Goal: Transaction & Acquisition: Subscribe to service/newsletter

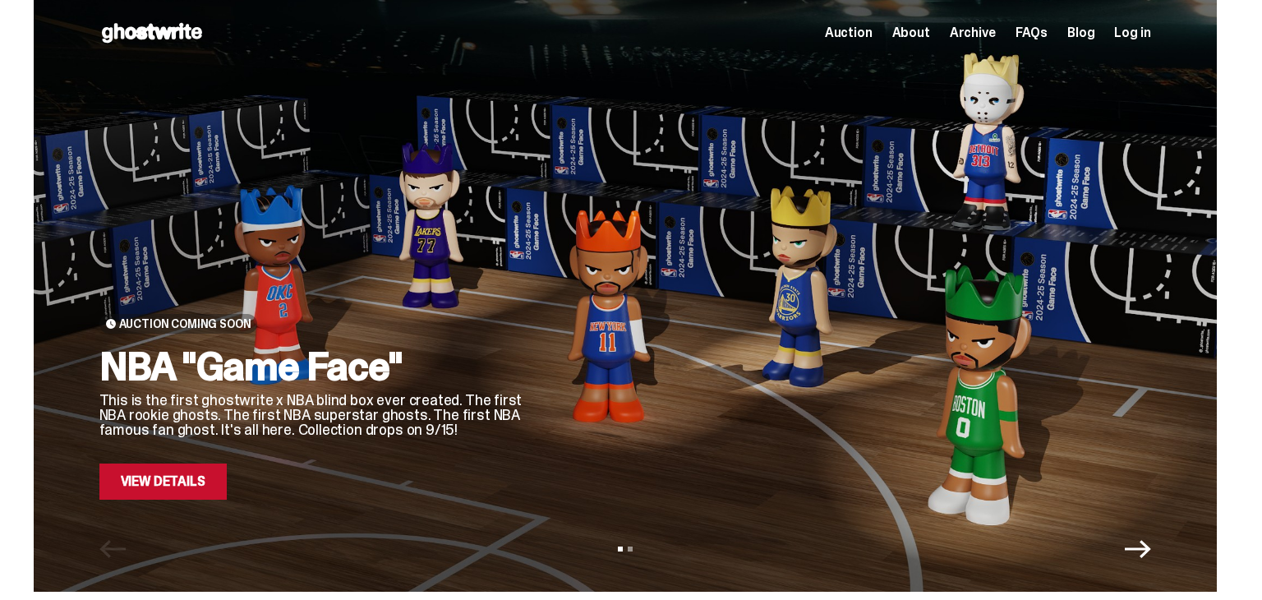
click at [207, 472] on link "View Details" at bounding box center [162, 482] width 127 height 36
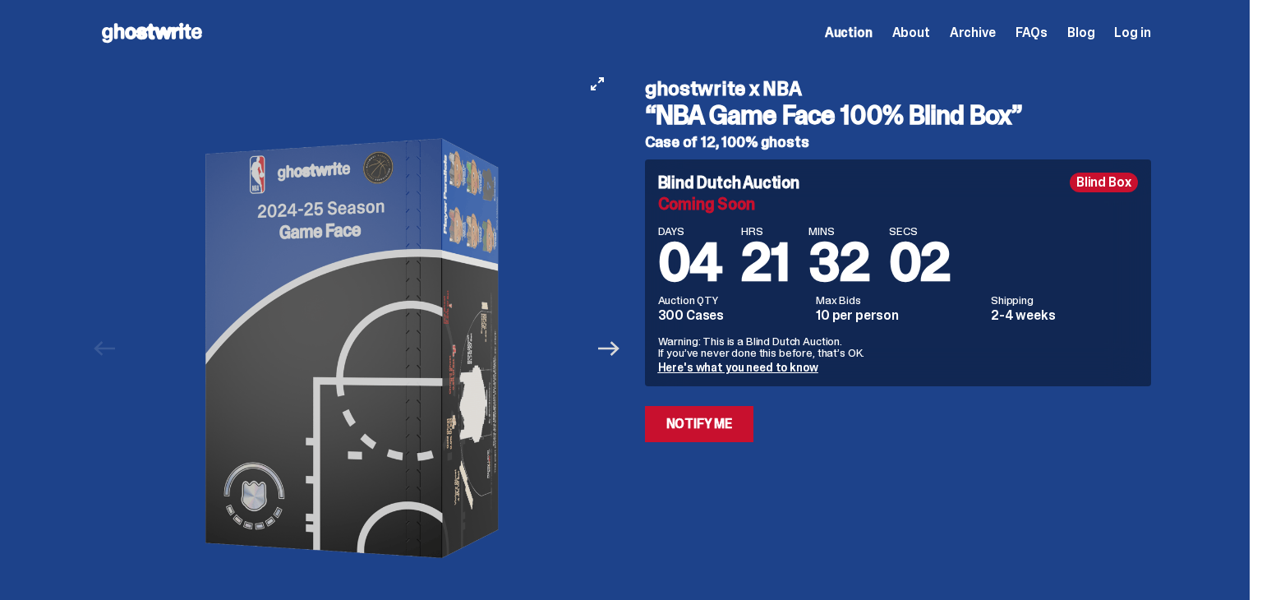
click at [615, 353] on icon "Next" at bounding box center [608, 348] width 21 height 21
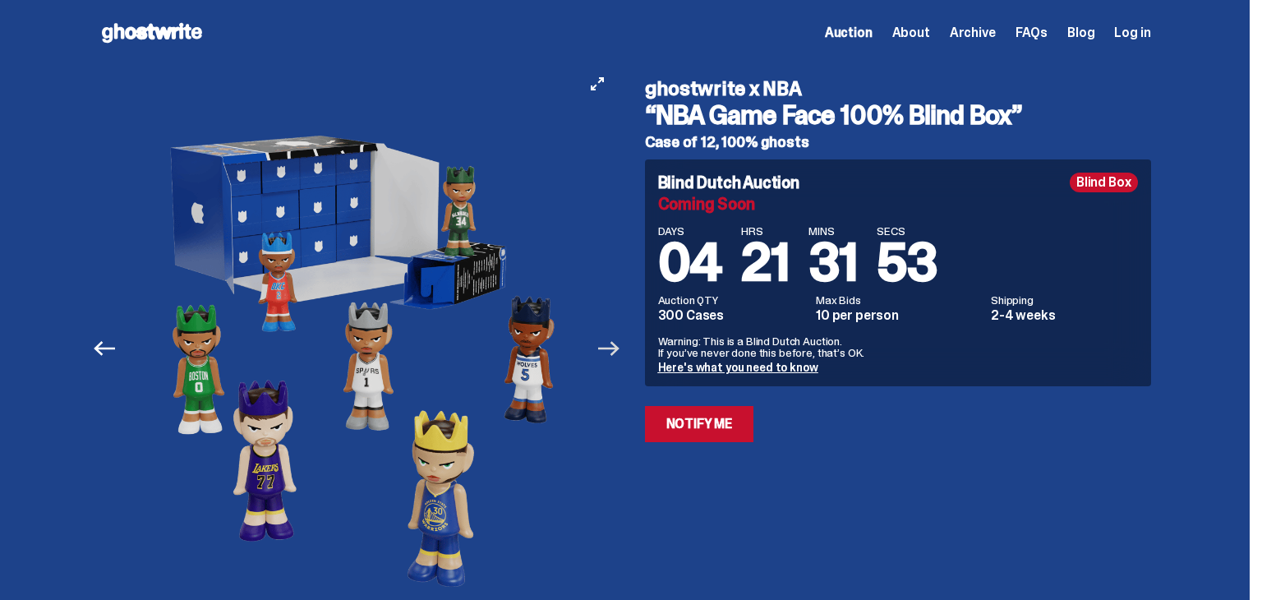
click at [615, 353] on icon "Next" at bounding box center [608, 348] width 21 height 21
click at [909, 542] on div "ghostwrite x NBA “NBA Game Face 100% Blind Box” Case of 12, 100% ghosts Blind D…" at bounding box center [888, 348] width 526 height 565
click at [731, 434] on link "Notify Me" at bounding box center [699, 424] width 109 height 36
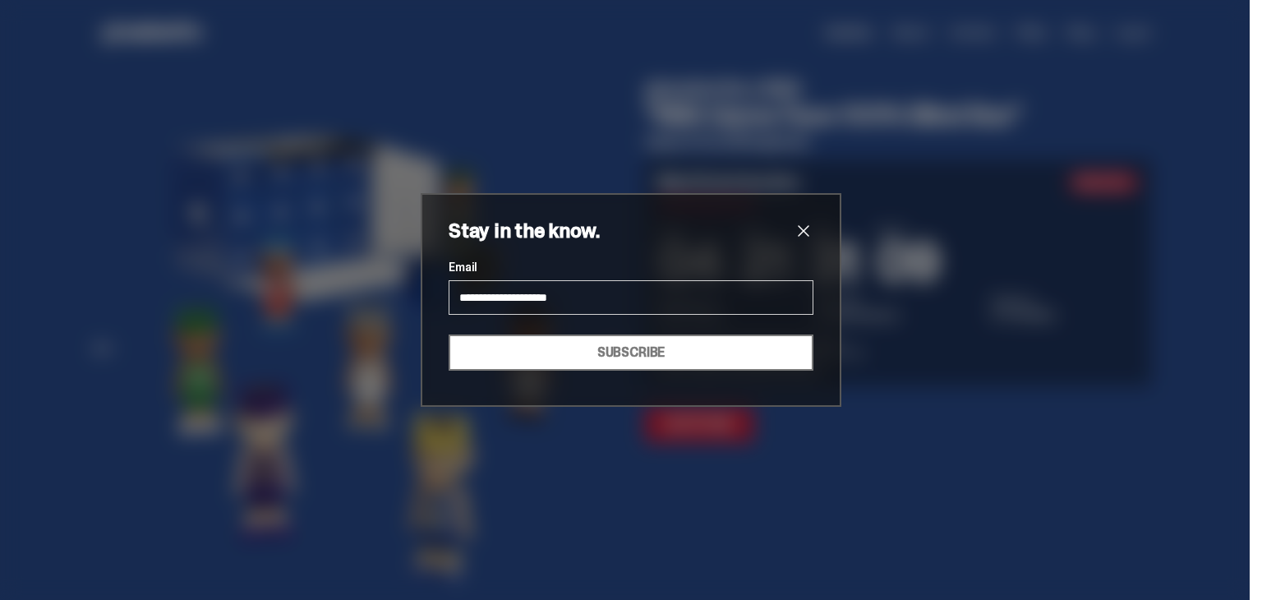
type input "**********"
click at [449, 334] on button "SUBSCRIBE" at bounding box center [631, 352] width 365 height 36
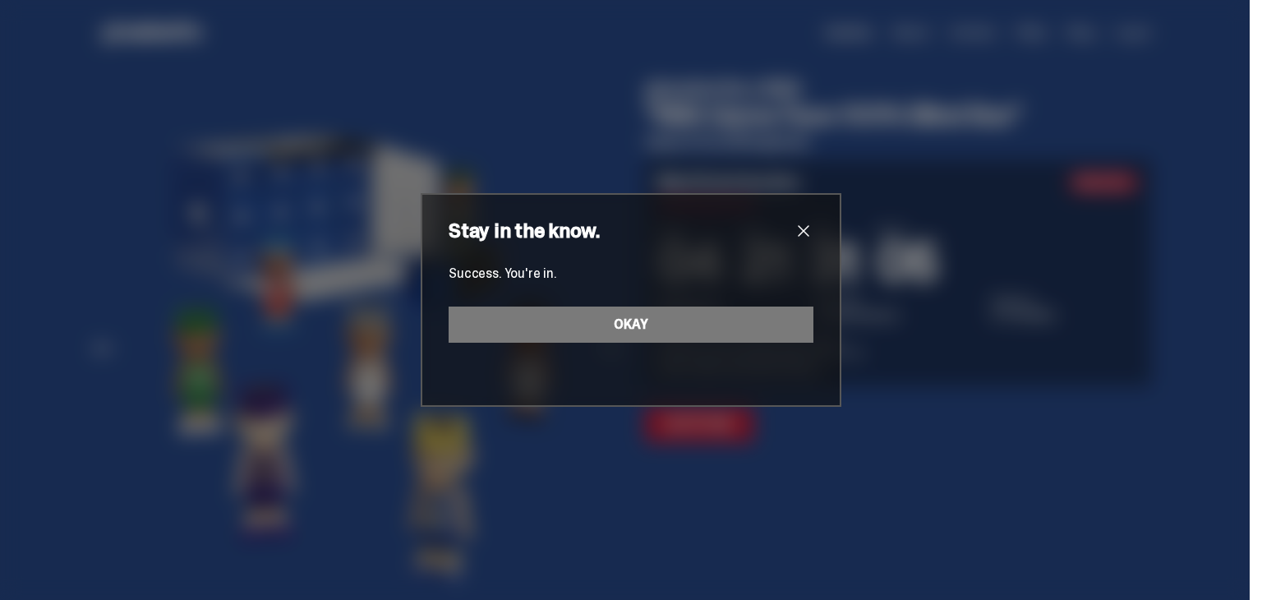
click at [809, 232] on span "close" at bounding box center [804, 231] width 20 height 20
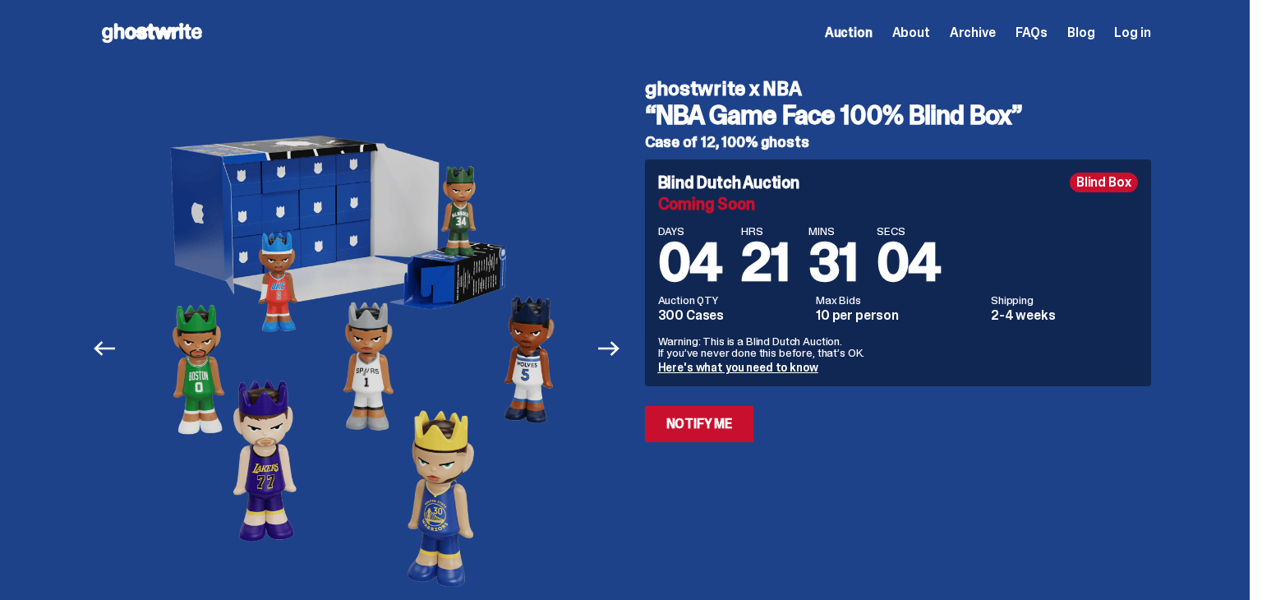
click at [625, 201] on div "Previous Next View slide 1 View slide 2 View slide 3 View slide 4 View slide 5" at bounding box center [362, 348] width 526 height 565
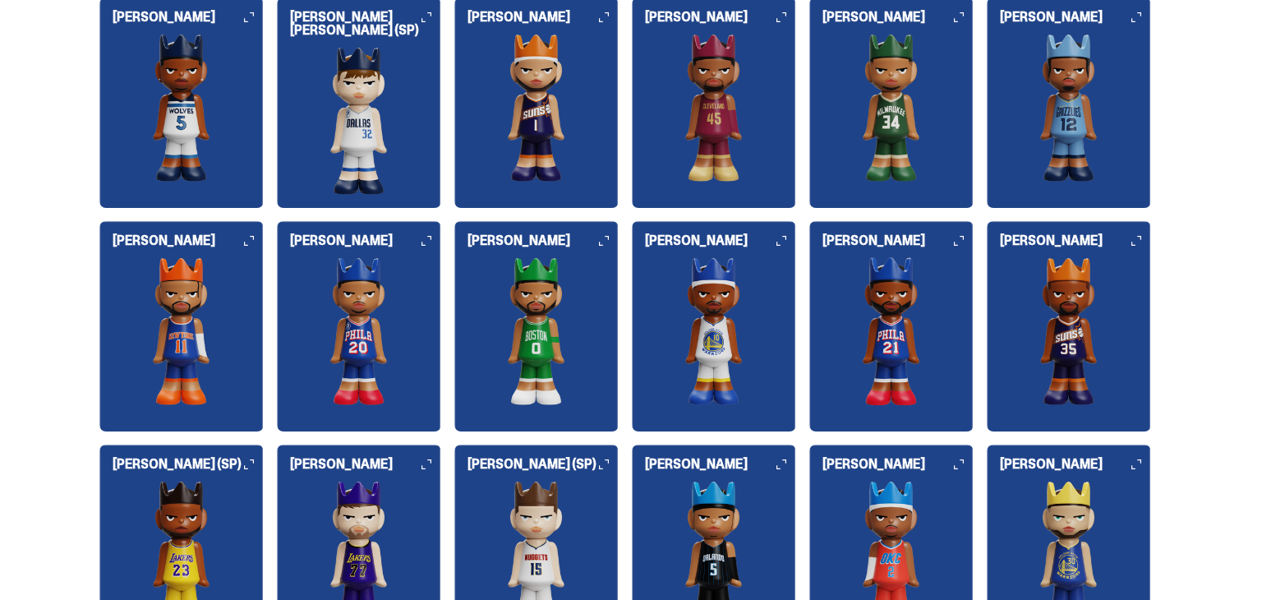
scroll to position [1742, 0]
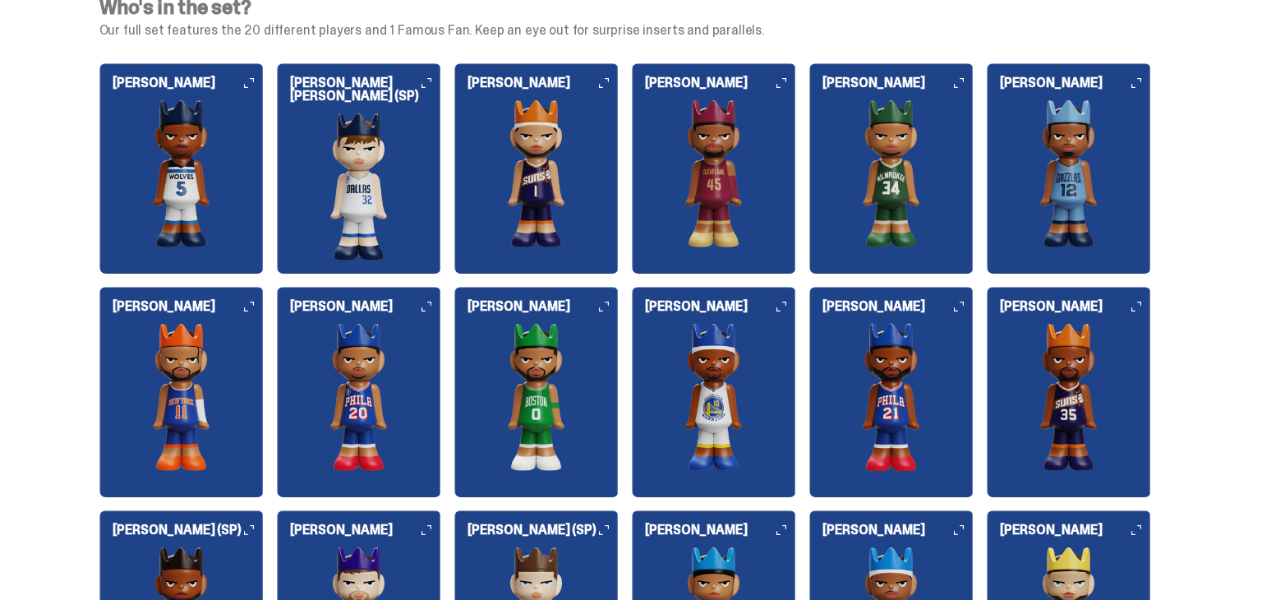
click at [417, 147] on img at bounding box center [359, 187] width 164 height 148
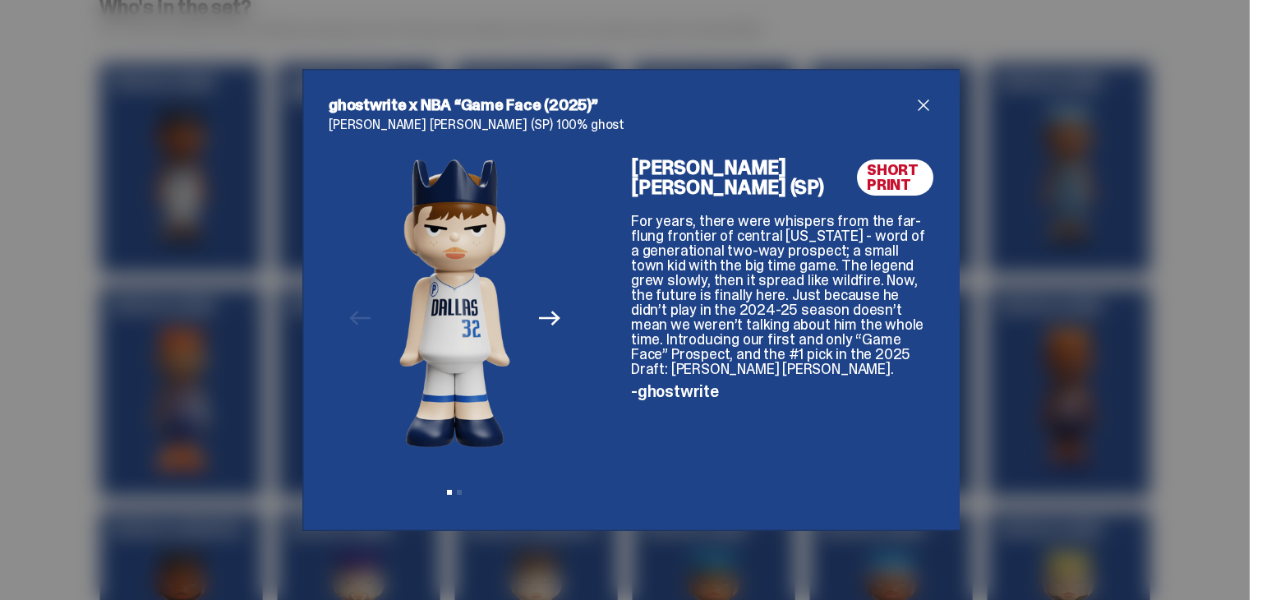
click at [925, 111] on span "close" at bounding box center [924, 105] width 20 height 20
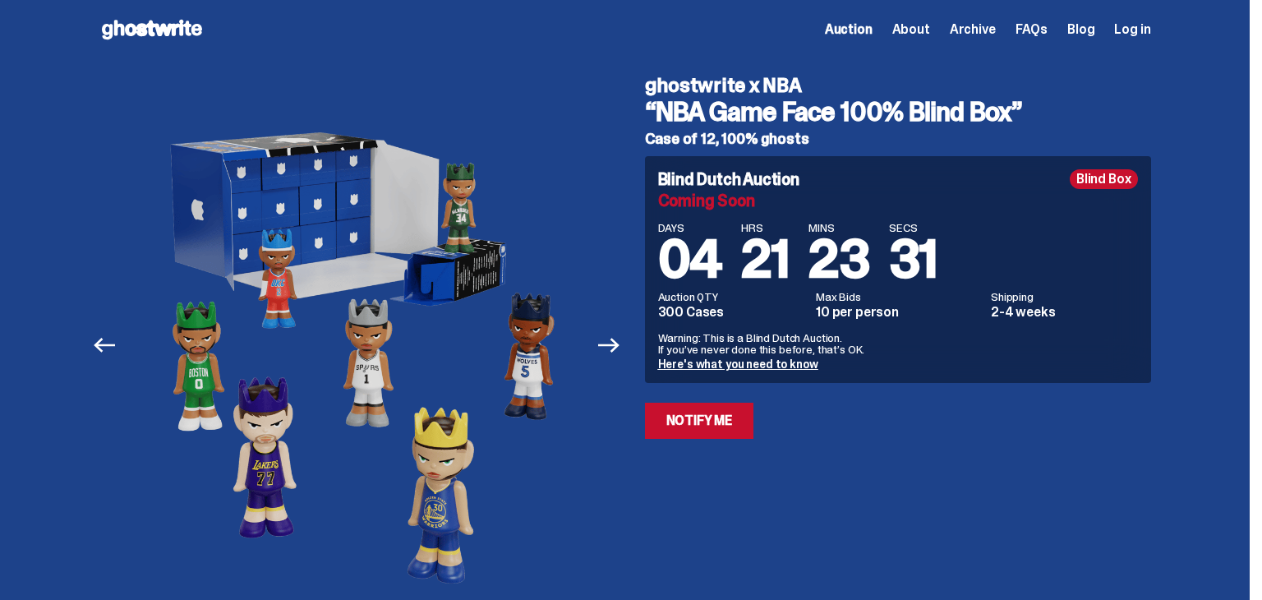
scroll to position [0, 0]
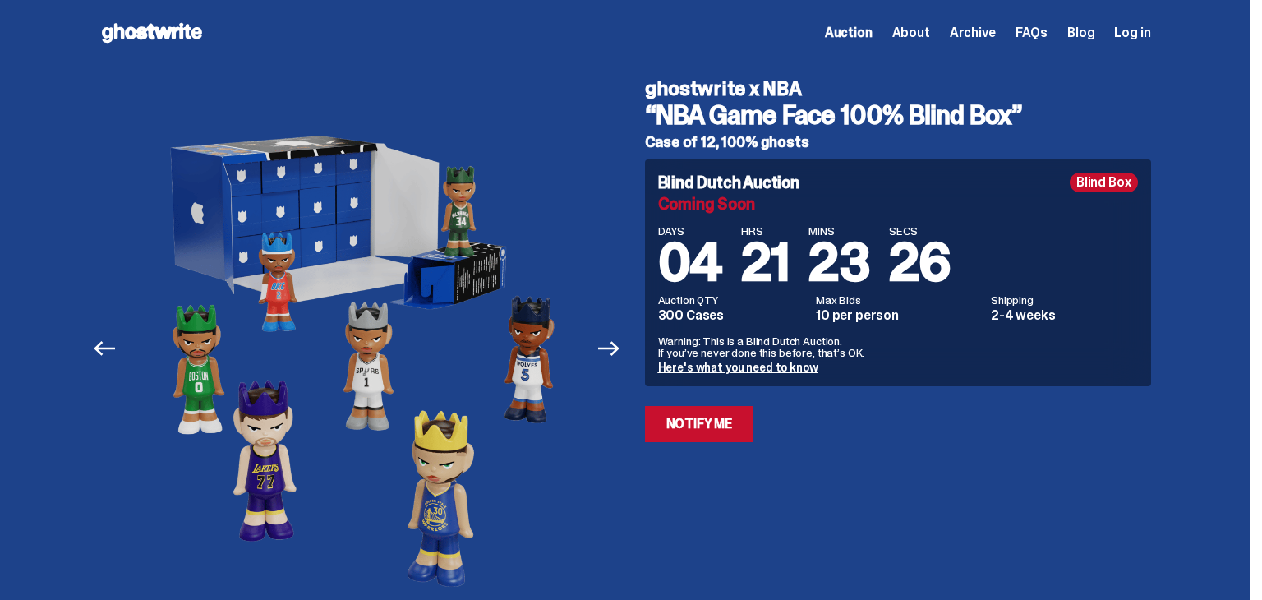
click at [114, 37] on use at bounding box center [152, 33] width 100 height 20
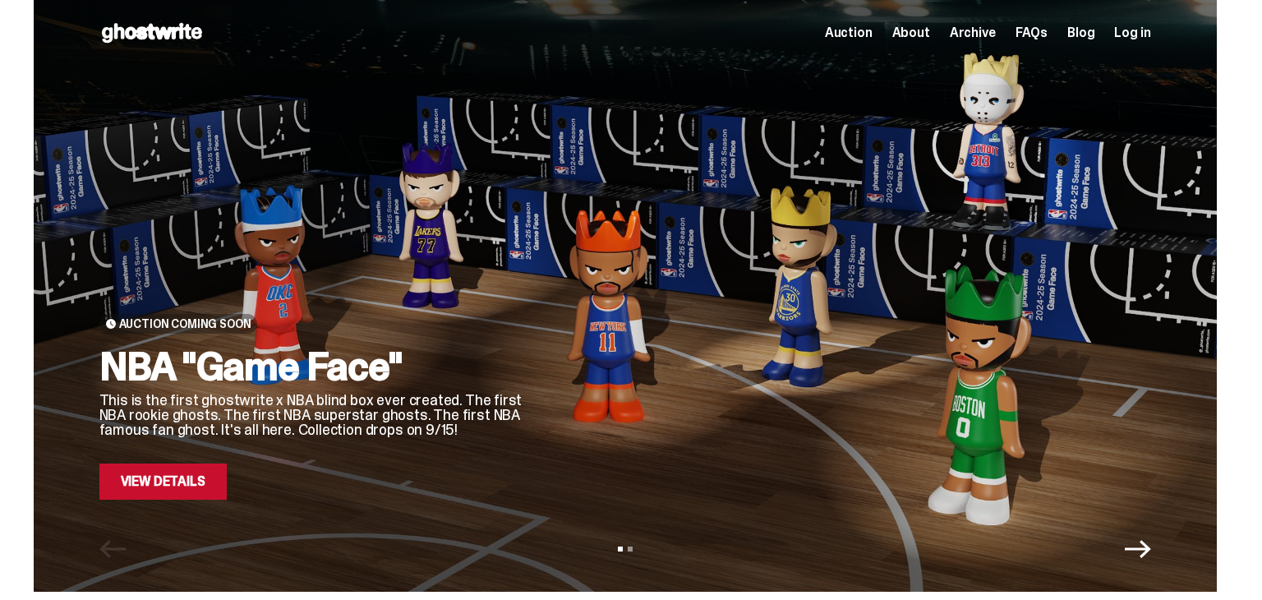
click at [114, 37] on div "Open main menu Home Auction About Archive FAQs Blog Log in Auction" at bounding box center [625, 33] width 1052 height 66
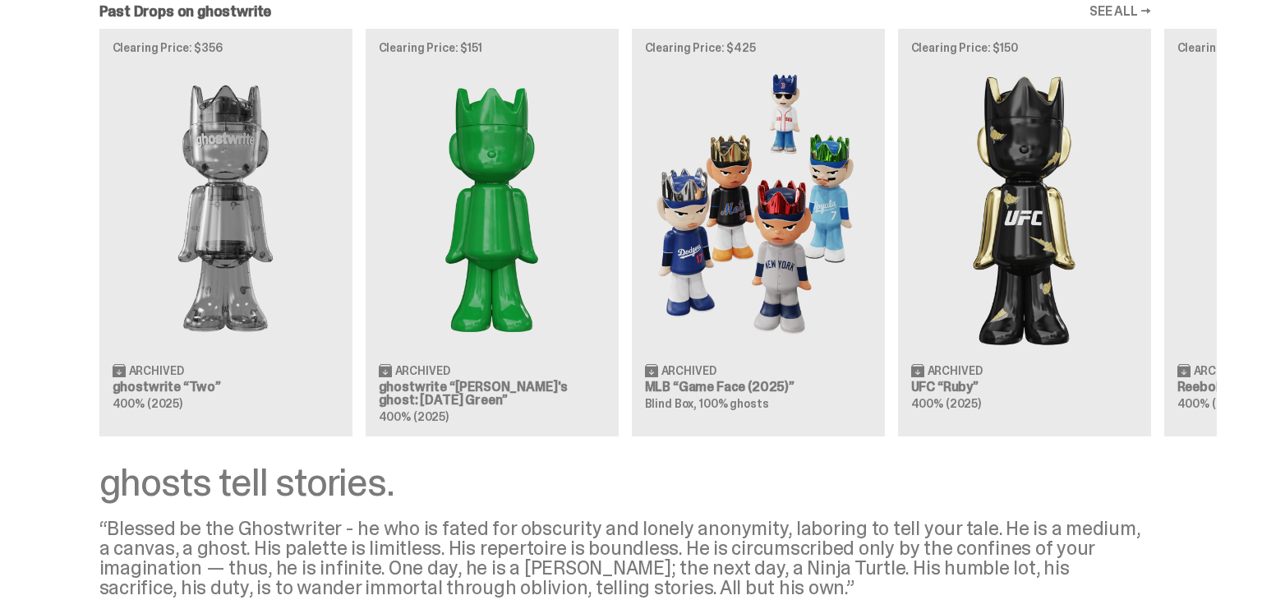
scroll to position [1545, 0]
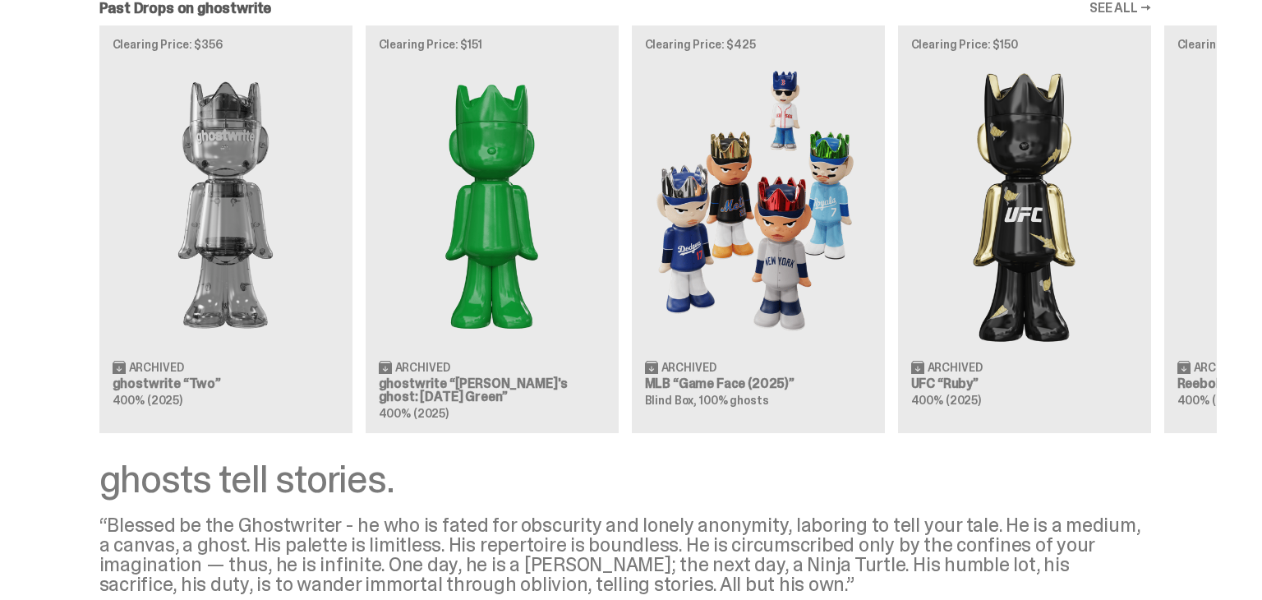
click at [1124, 10] on link "SEE ALL →" at bounding box center [1121, 8] width 62 height 13
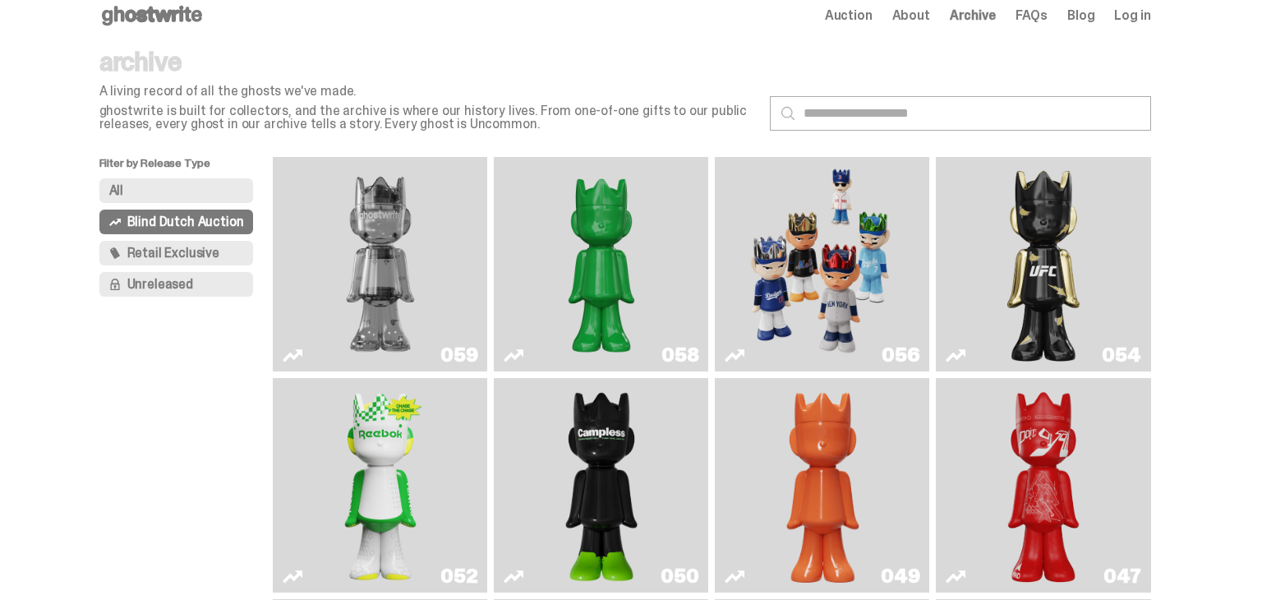
scroll to position [14, 0]
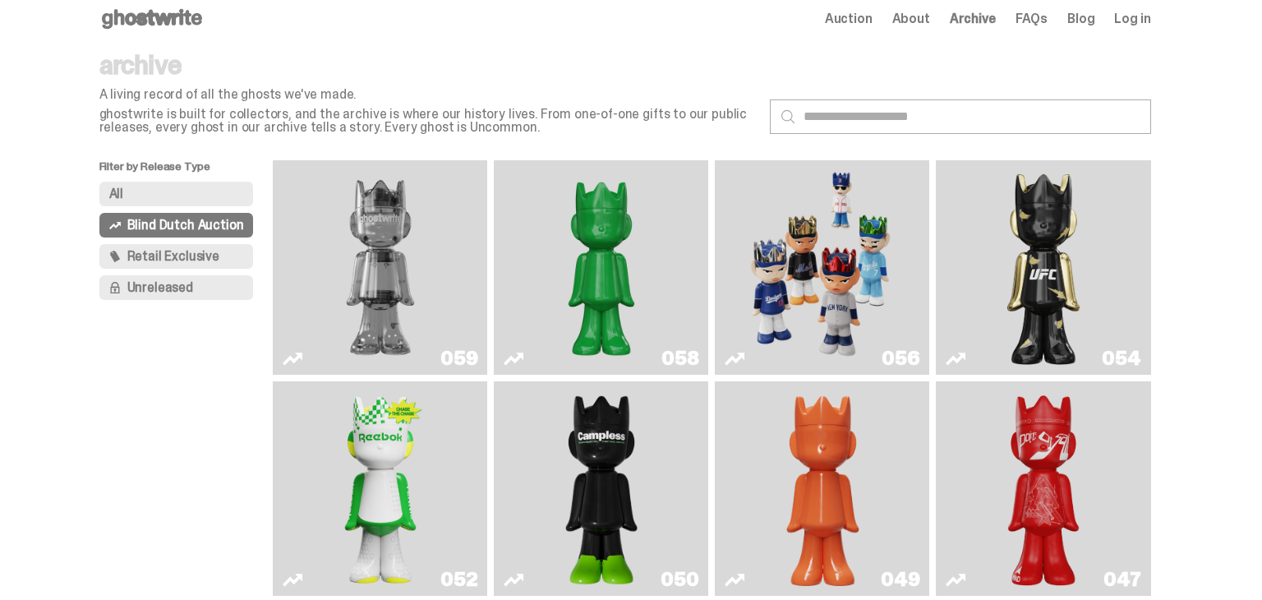
click at [222, 259] on button "Retail Exclusive" at bounding box center [176, 256] width 155 height 25
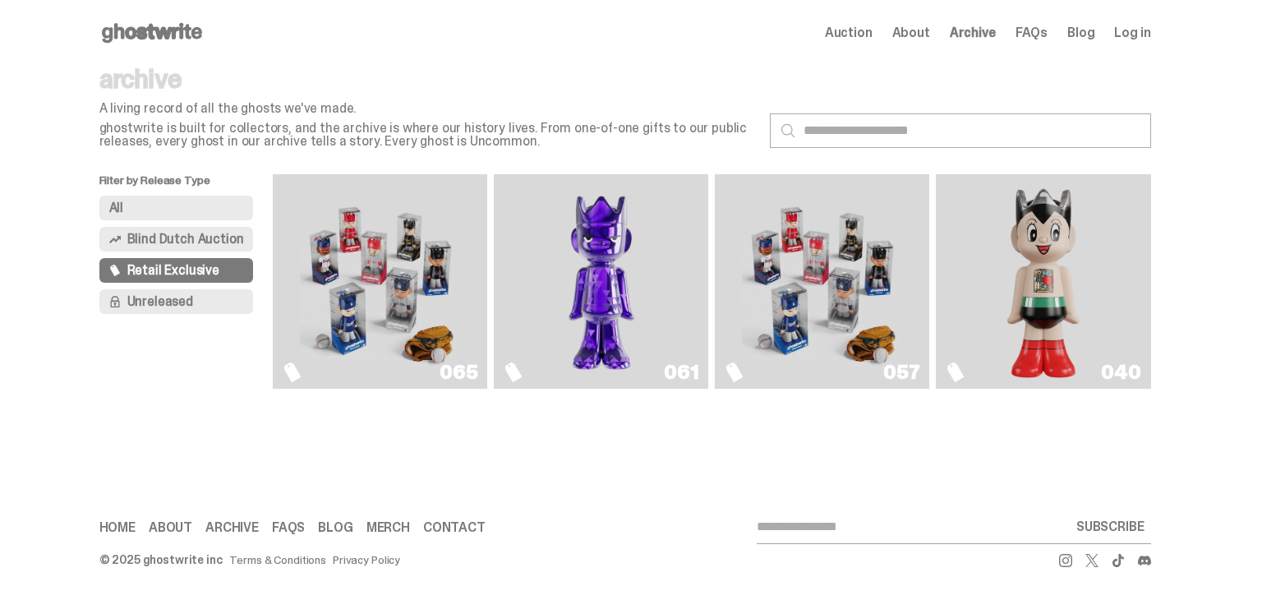
click at [838, 248] on img "Game Face (2025)" at bounding box center [822, 281] width 161 height 201
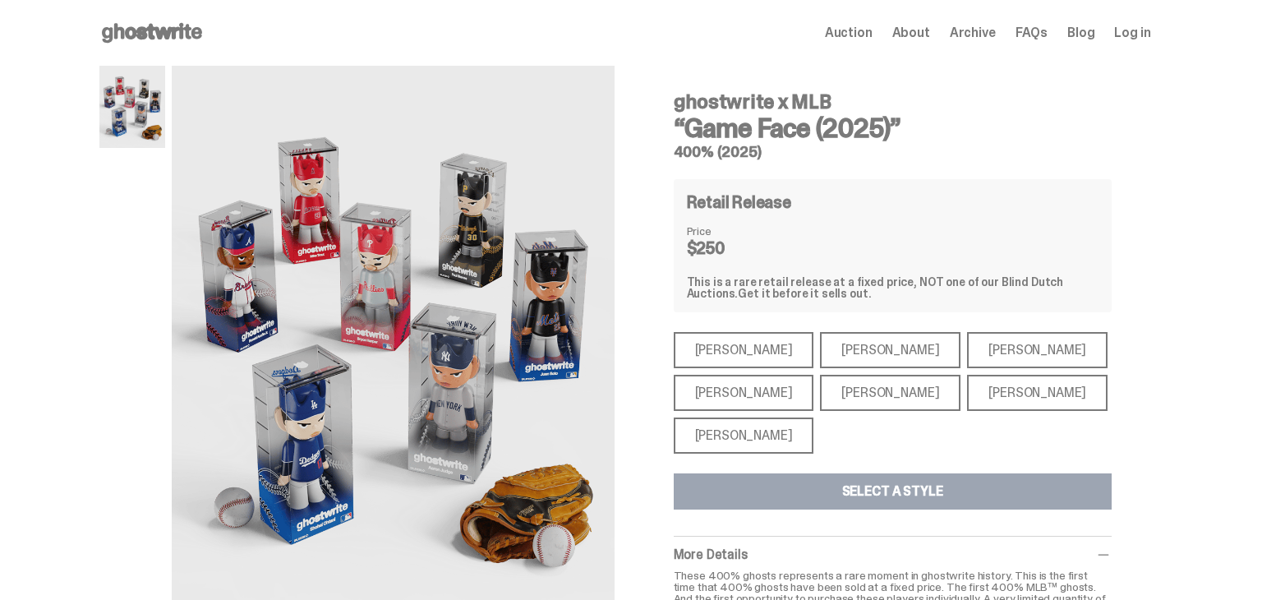
click at [983, 390] on div "[PERSON_NAME]" at bounding box center [1037, 393] width 141 height 36
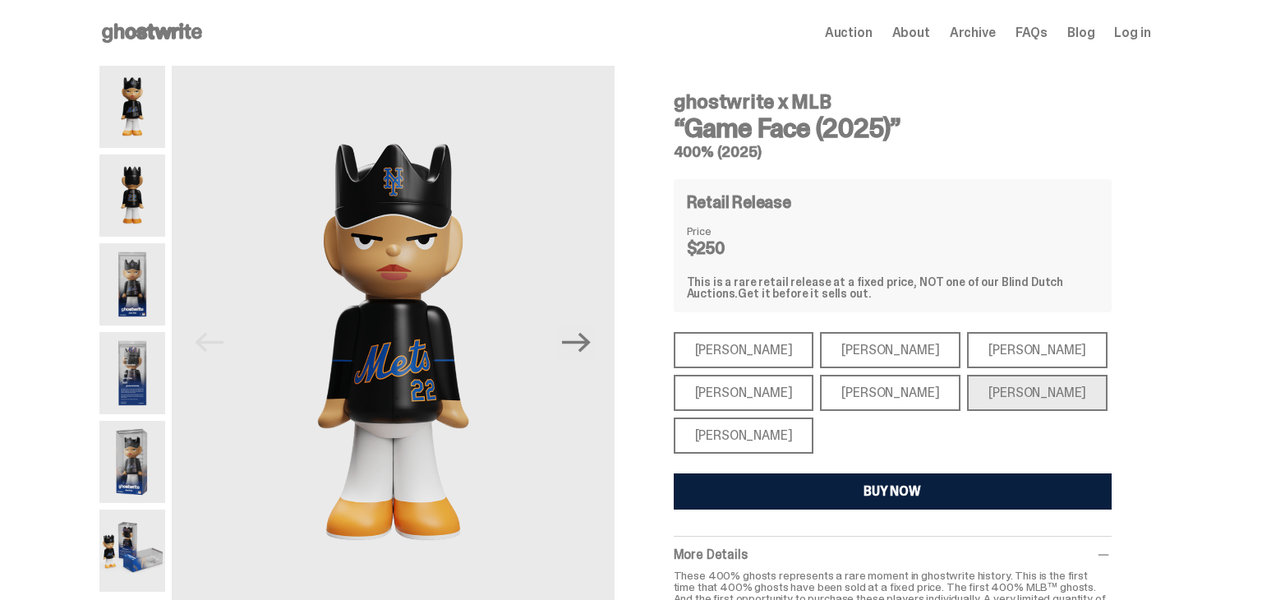
click at [1119, 339] on div "ghostwrite x MLB “Game Face (2025)” 400% (2025) Retail Release Price $250 This …" at bounding box center [892, 383] width 517 height 634
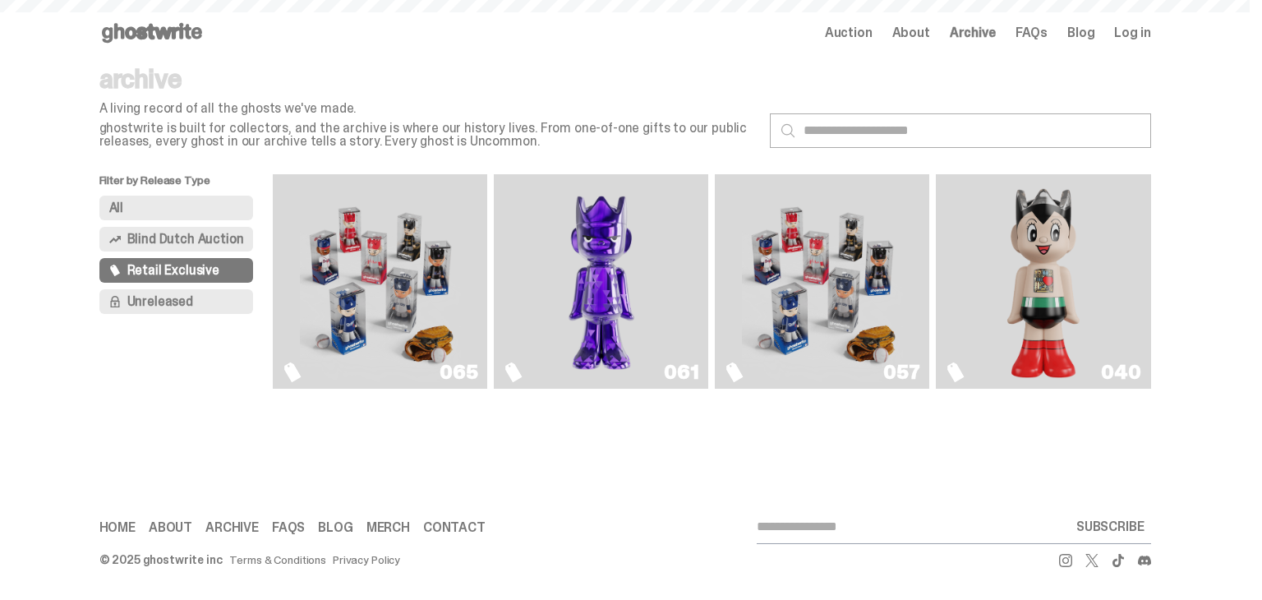
scroll to position [1545, 0]
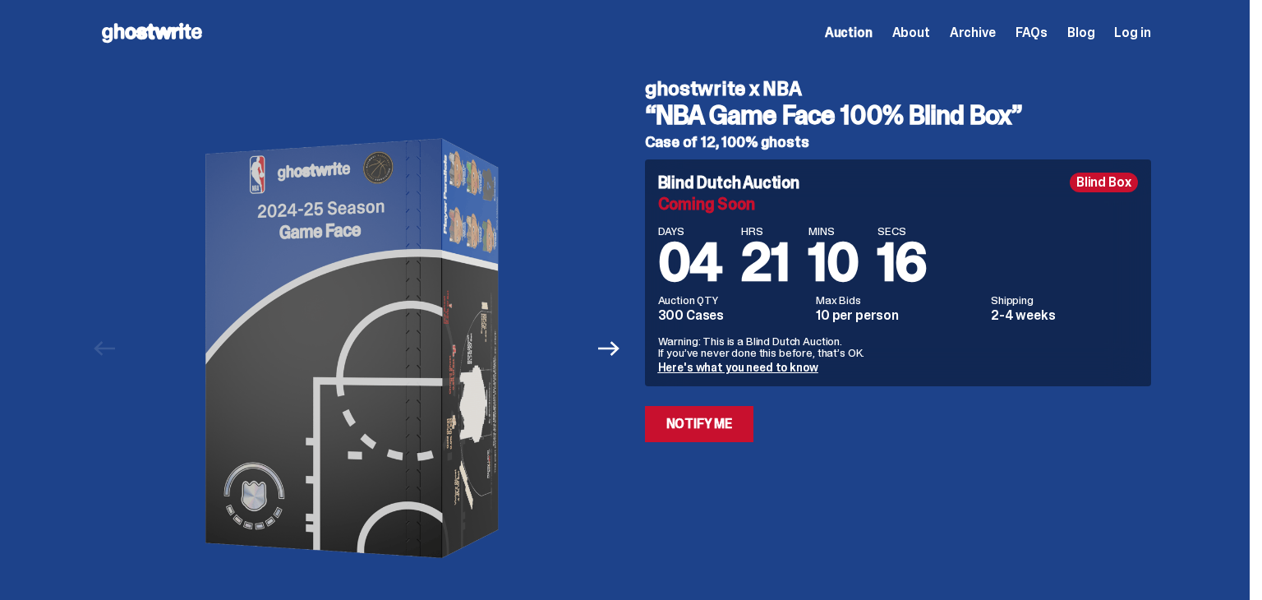
click at [570, 22] on div "Open main menu Home Auction About Archive FAQs Blog Log in Auction About" at bounding box center [625, 33] width 1052 height 26
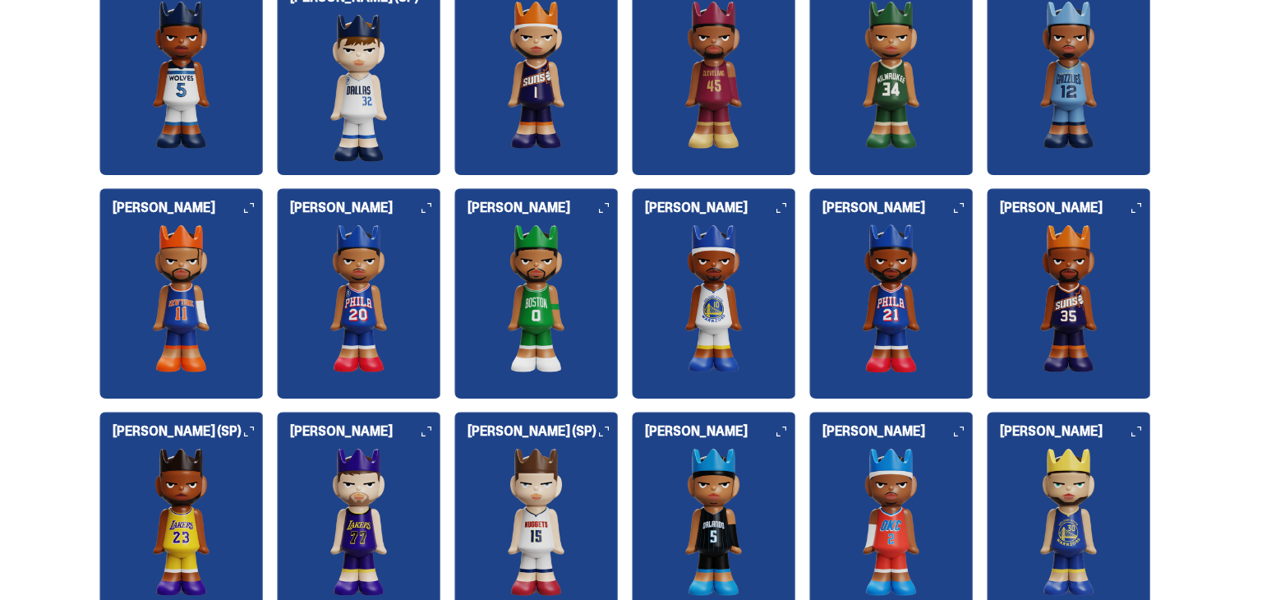
scroll to position [1808, 0]
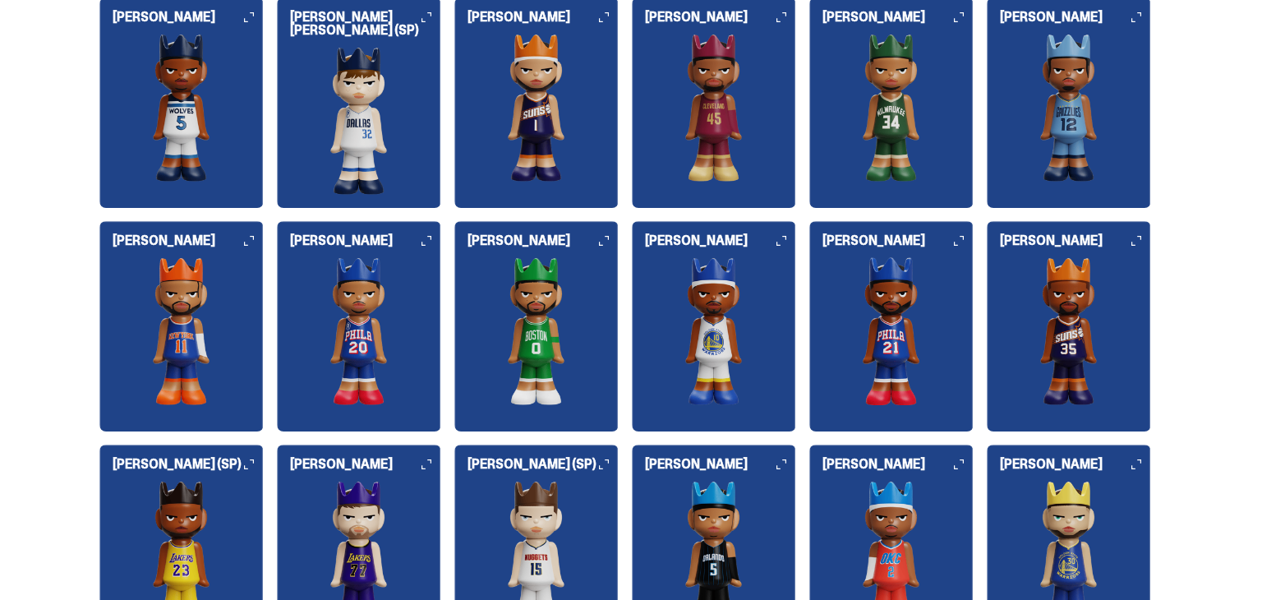
click at [384, 274] on img at bounding box center [359, 331] width 164 height 148
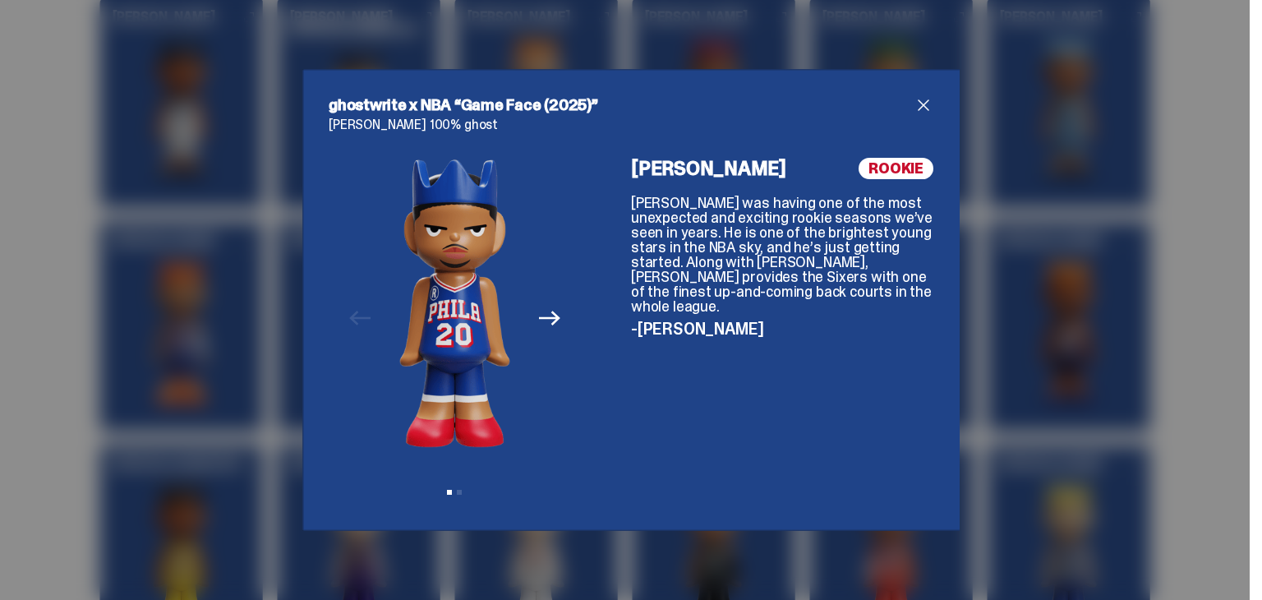
click at [916, 104] on span "close" at bounding box center [924, 105] width 20 height 20
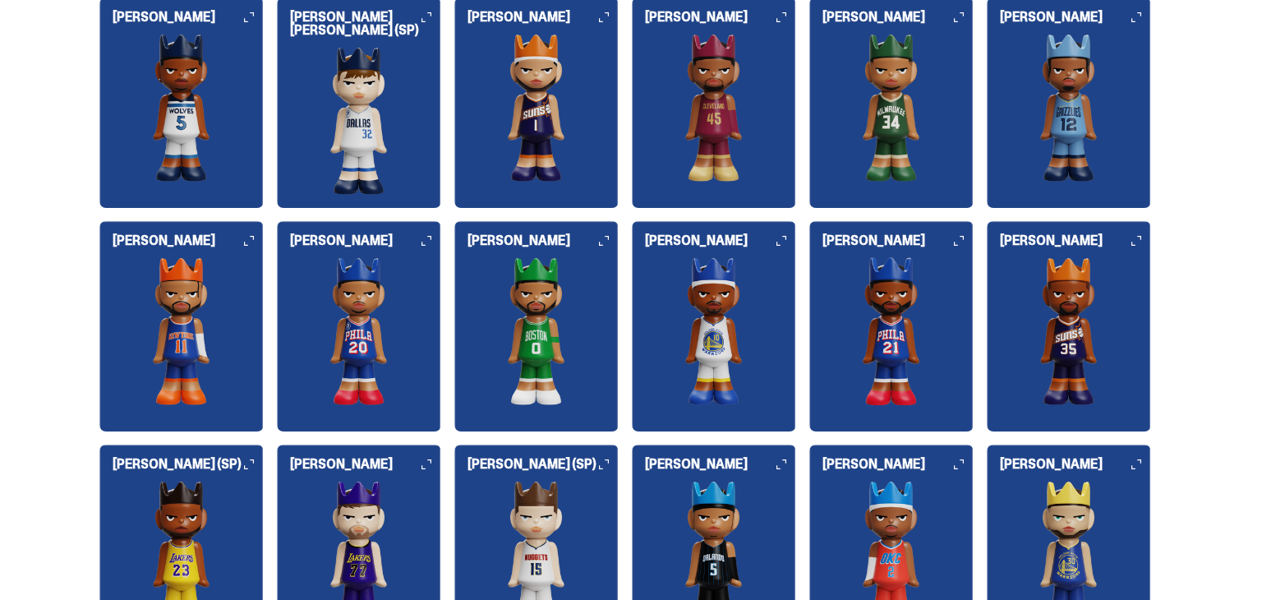
click at [416, 124] on img at bounding box center [359, 121] width 164 height 148
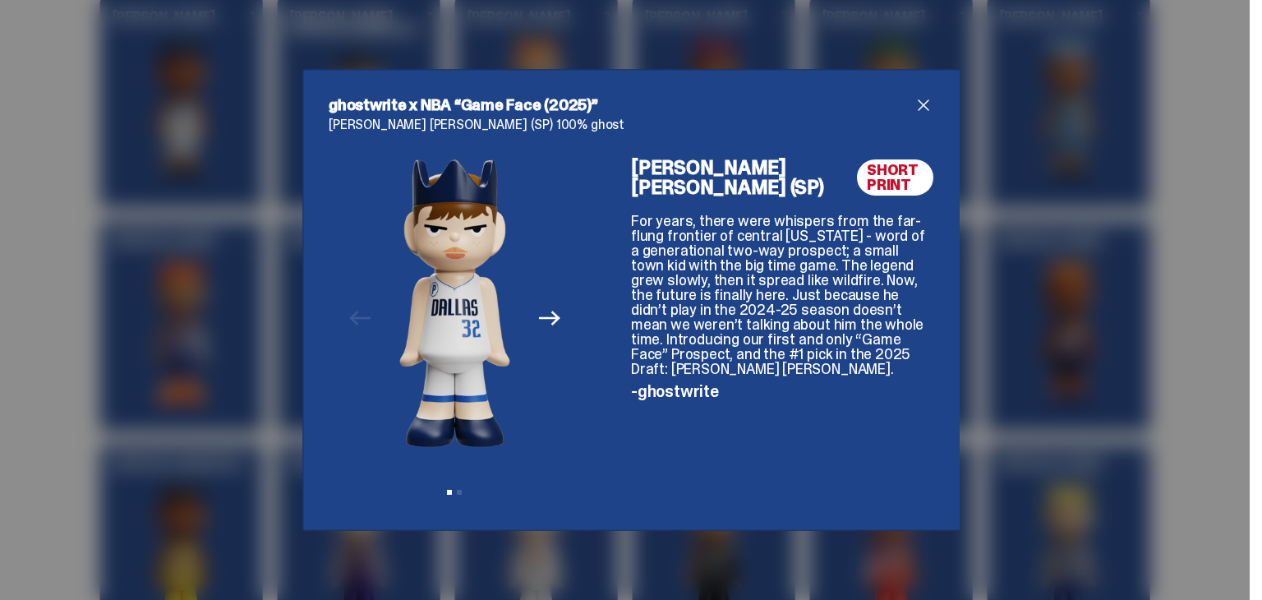
click at [913, 116] on div "ghostwrite x NBA “Game Face (2025)” Cooper Flagg (SP) 100% ghost Previous Next …" at bounding box center [631, 299] width 605 height 409
click at [925, 103] on span "close" at bounding box center [924, 105] width 20 height 20
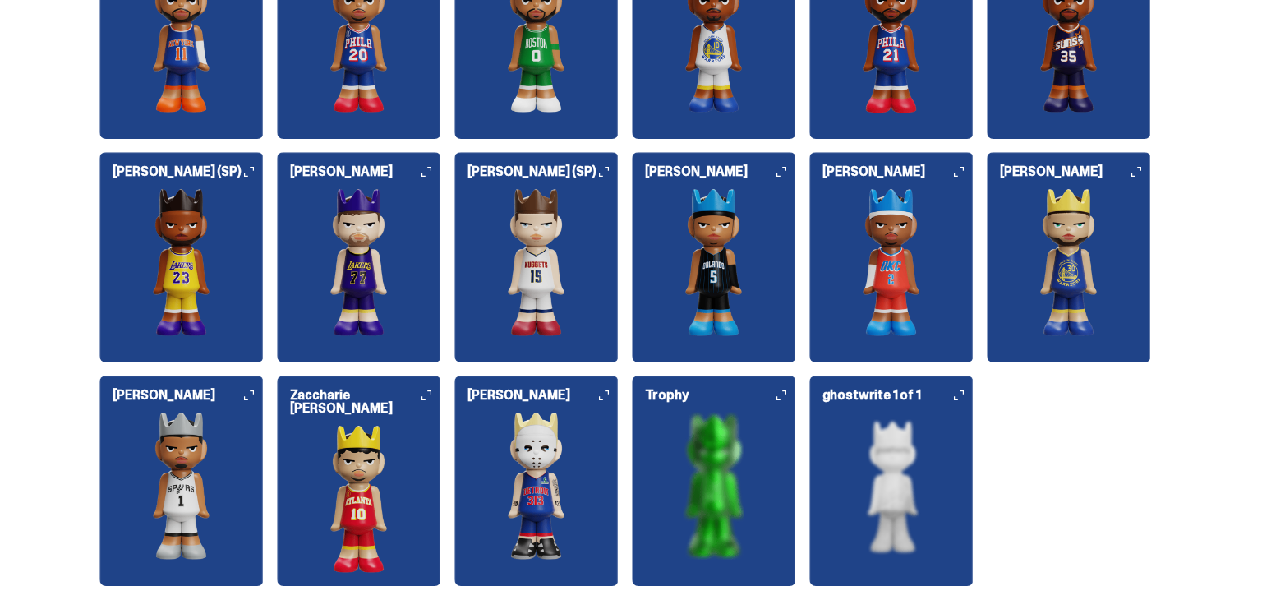
scroll to position [2104, 0]
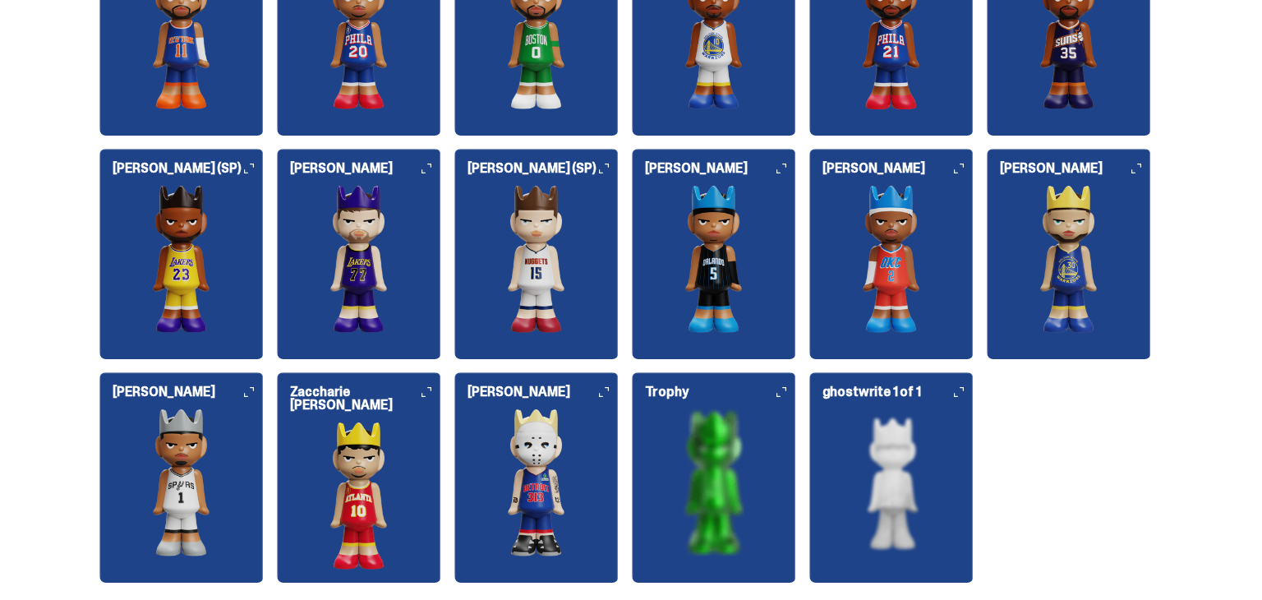
click at [353, 474] on img at bounding box center [359, 496] width 164 height 148
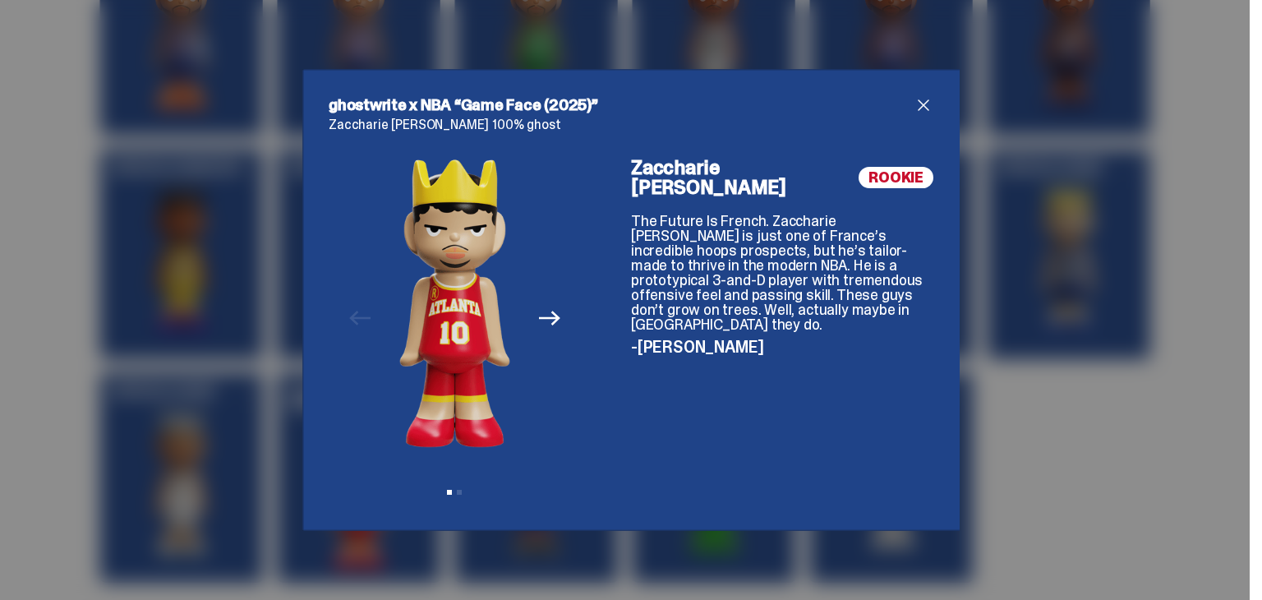
click at [922, 110] on span "close" at bounding box center [924, 105] width 20 height 20
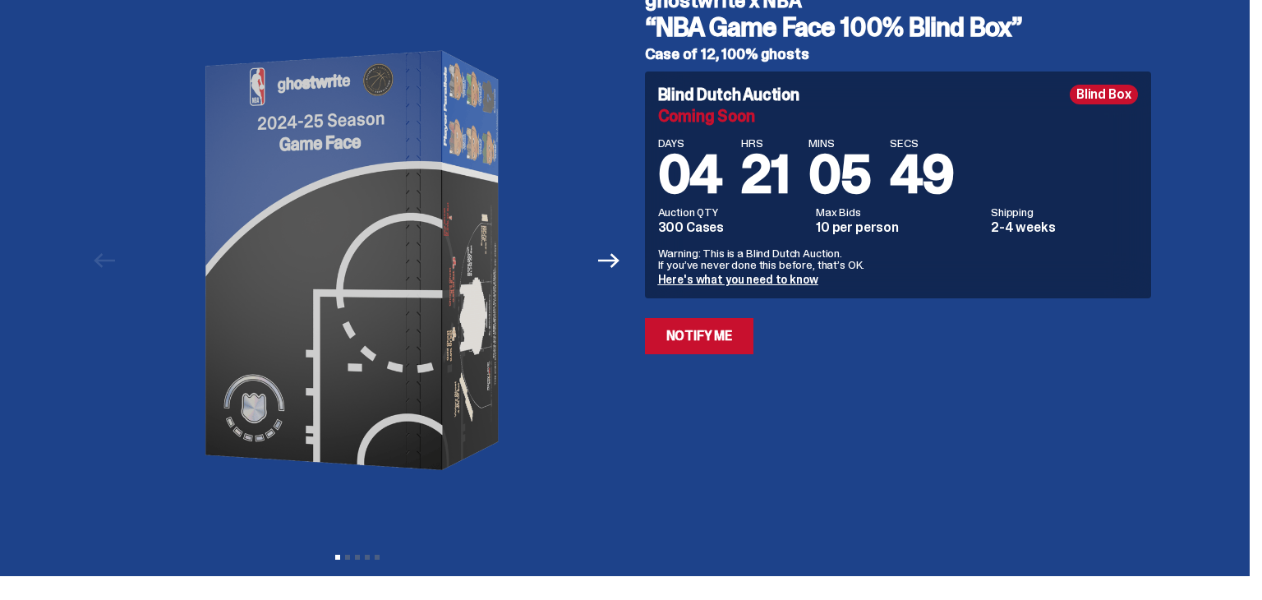
scroll to position [0, 0]
